Goal: Find specific page/section: Find specific page/section

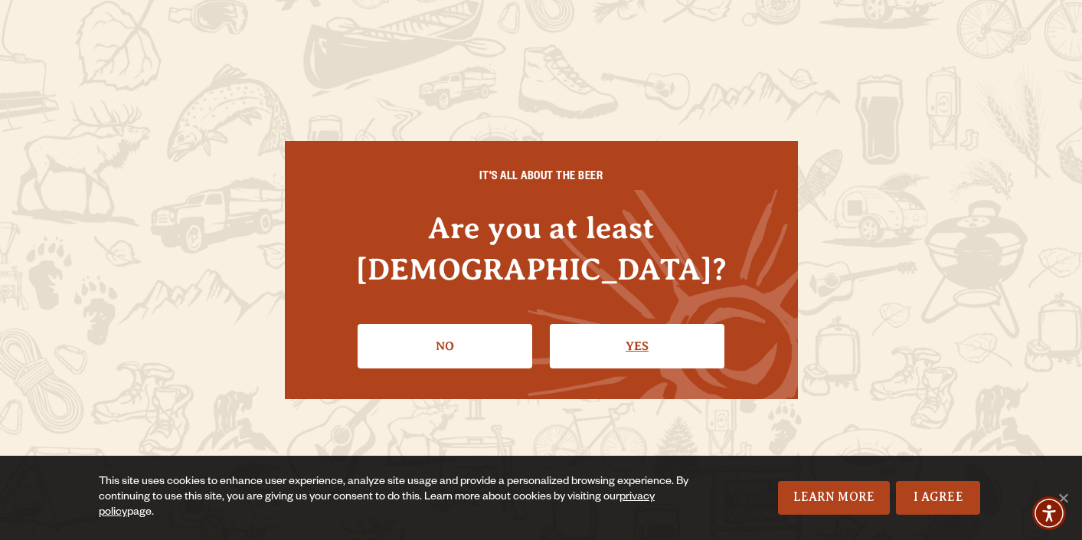
click at [613, 336] on link "Yes" at bounding box center [637, 346] width 175 height 44
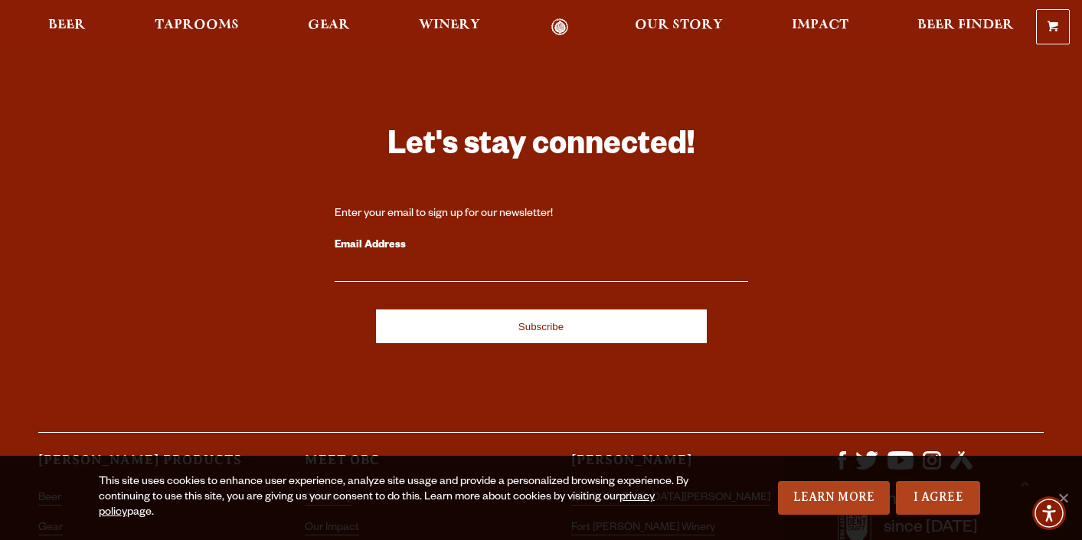
scroll to position [4504, 0]
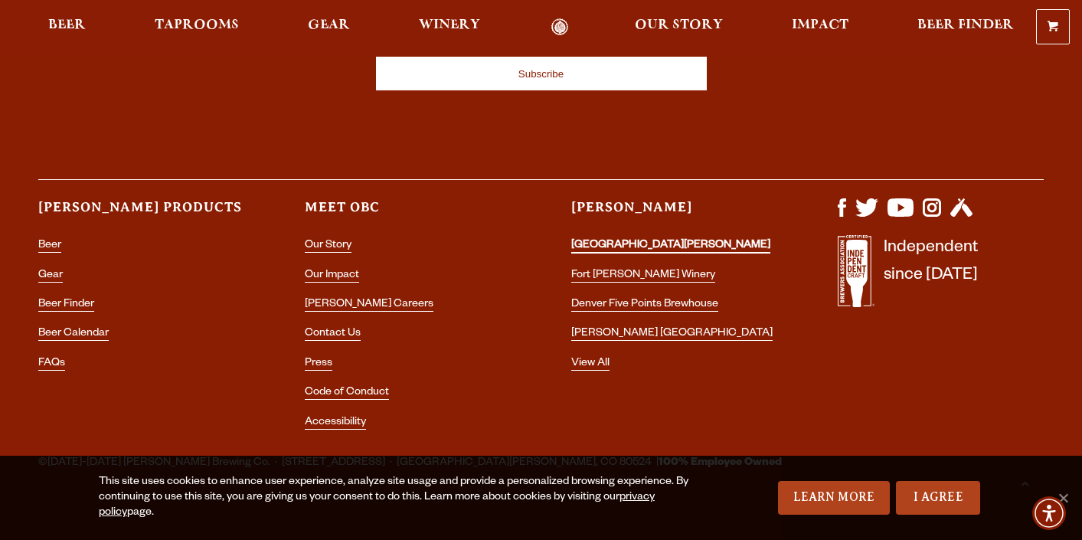
click at [609, 240] on link "[GEOGRAPHIC_DATA][PERSON_NAME]" at bounding box center [670, 247] width 199 height 14
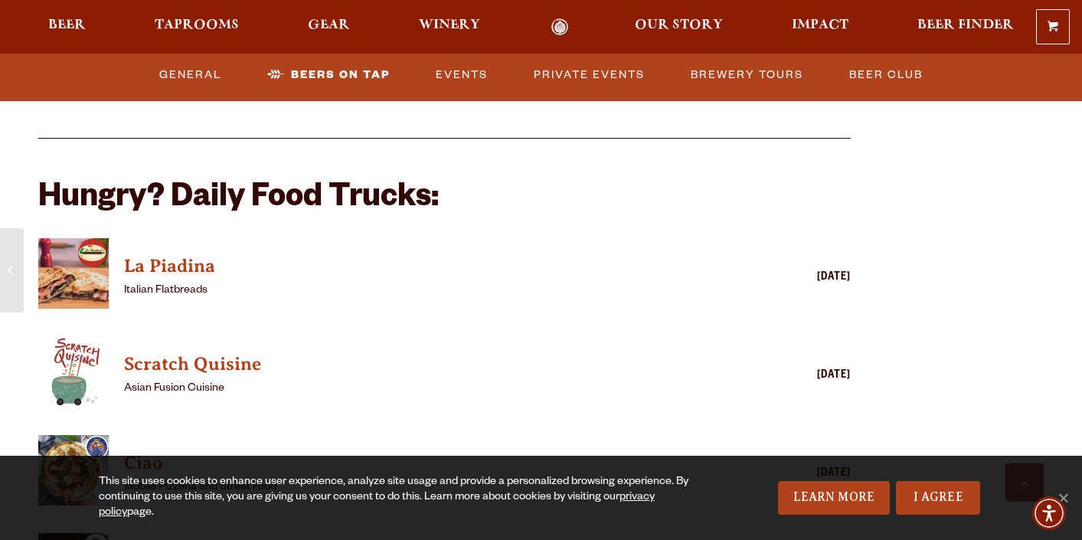
scroll to position [3563, 0]
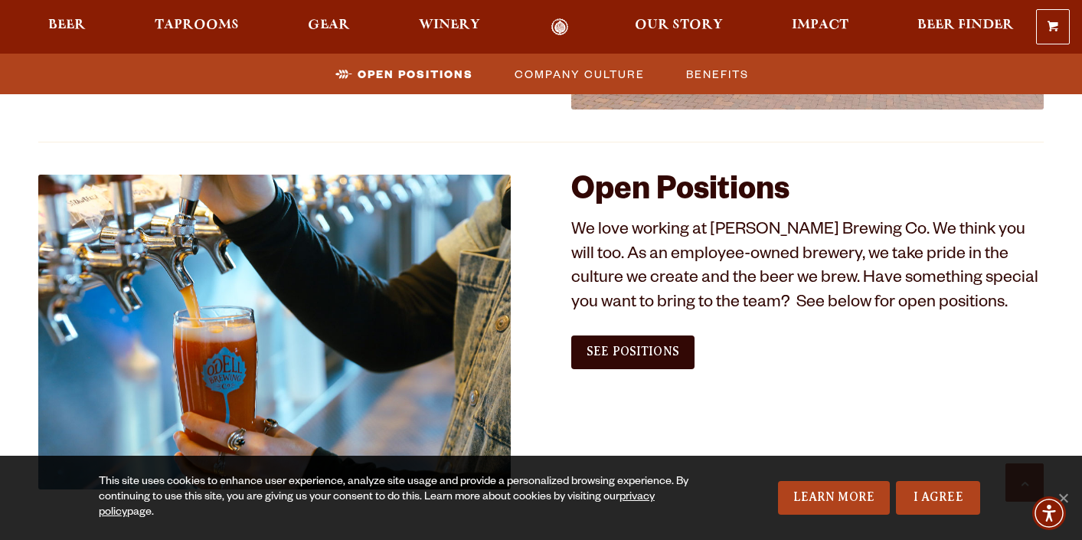
scroll to position [826, 0]
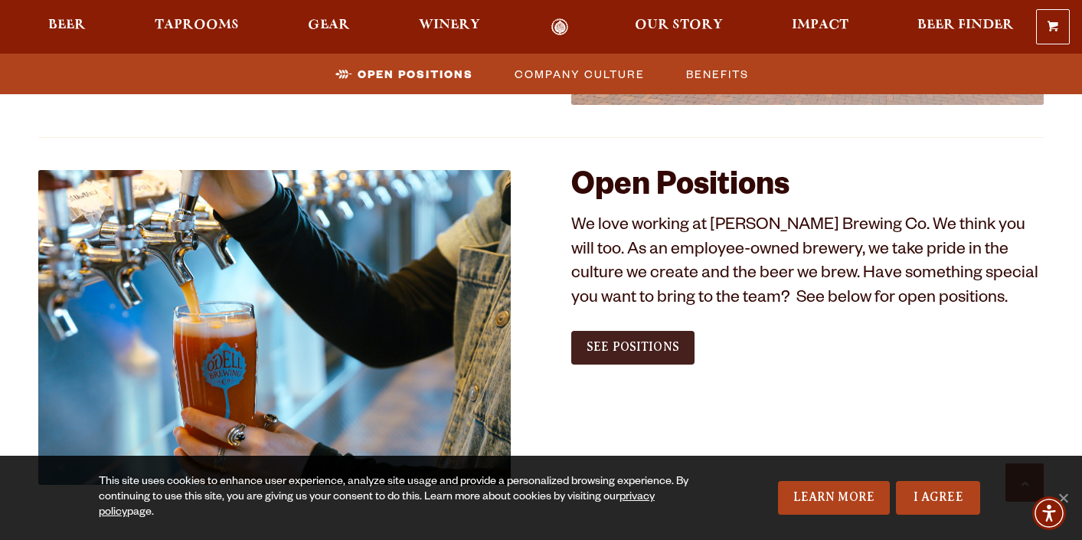
click at [628, 351] on span "See Positions" at bounding box center [633, 347] width 93 height 14
